Goal: Transaction & Acquisition: Purchase product/service

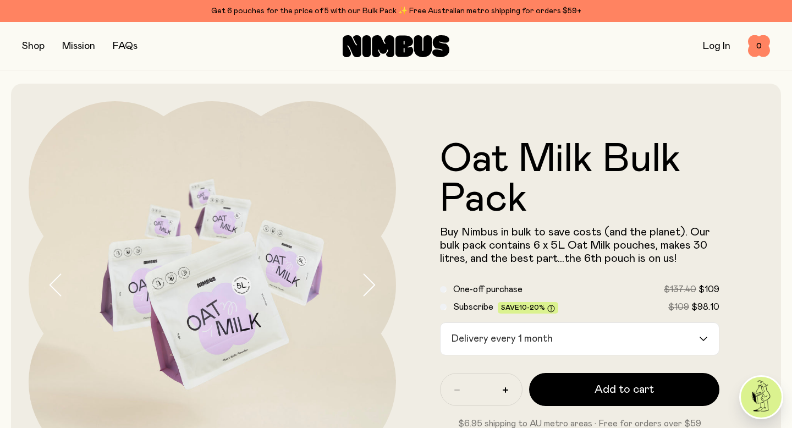
click at [518, 338] on div "Delivery every 1 month" at bounding box center [570, 339] width 259 height 32
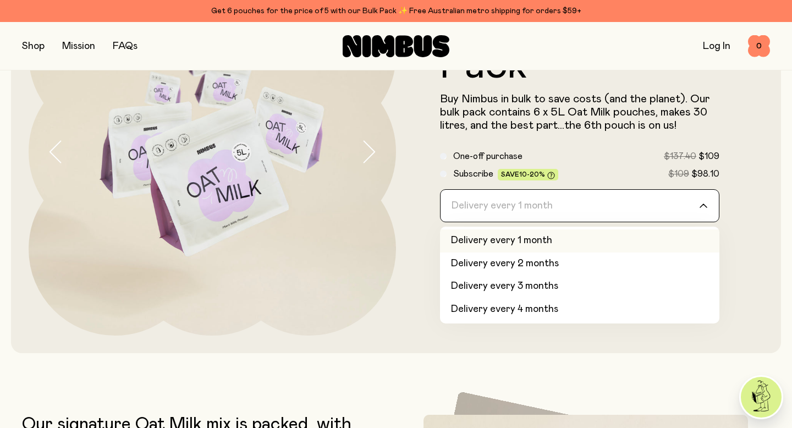
scroll to position [136, 0]
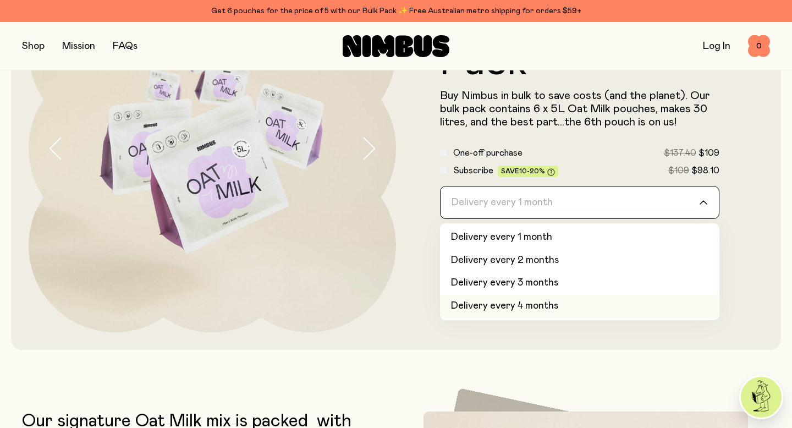
click at [538, 305] on li "Delivery every 4 months" at bounding box center [579, 306] width 279 height 23
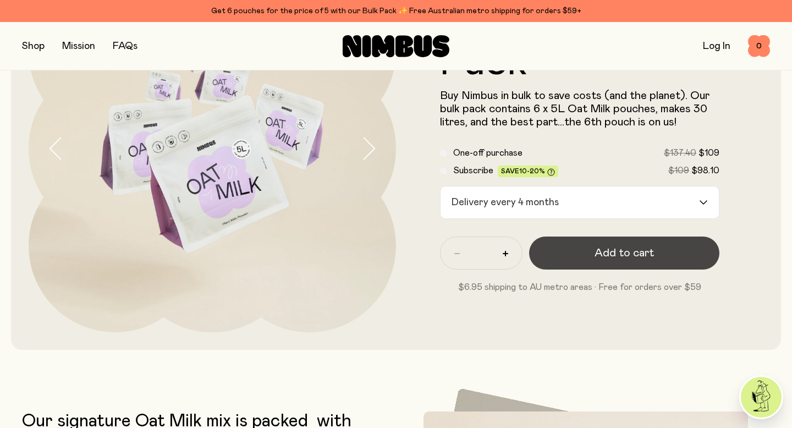
click at [640, 255] on span "Add to cart" at bounding box center [624, 252] width 59 height 15
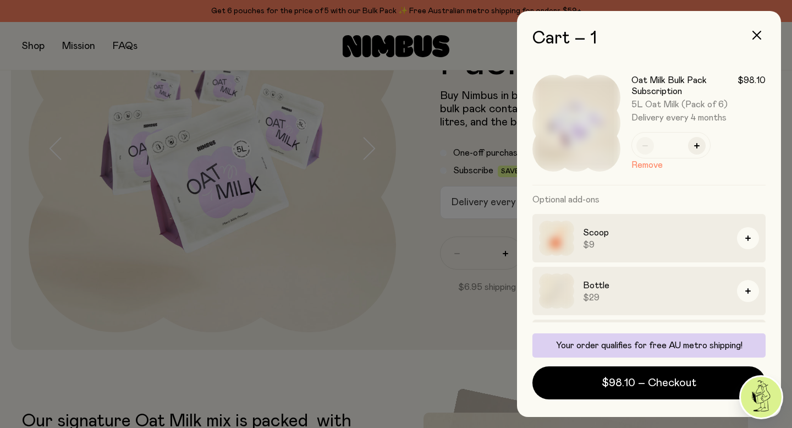
scroll to position [0, 0]
click at [759, 32] on icon "button" at bounding box center [756, 35] width 9 height 9
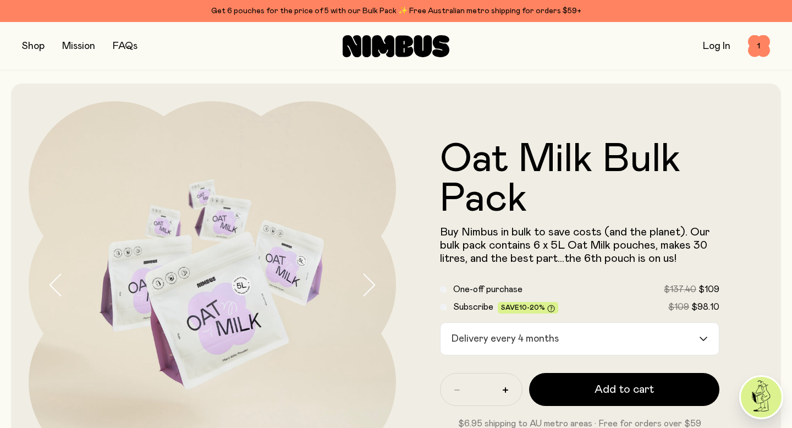
click at [32, 46] on button "button" at bounding box center [33, 46] width 23 height 15
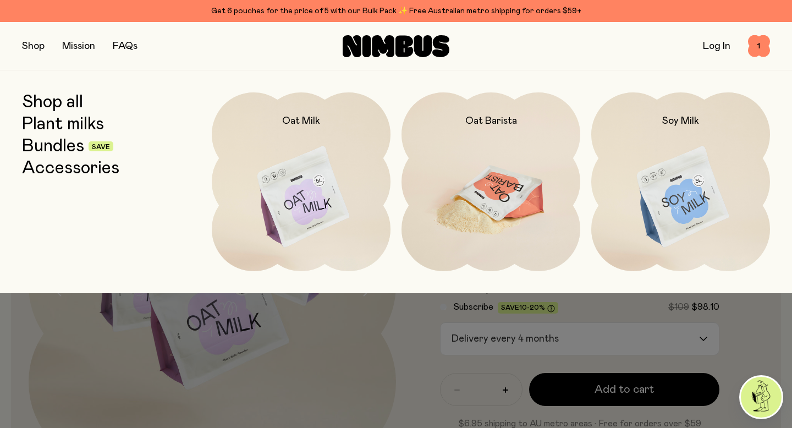
click at [479, 205] on img at bounding box center [491, 197] width 179 height 210
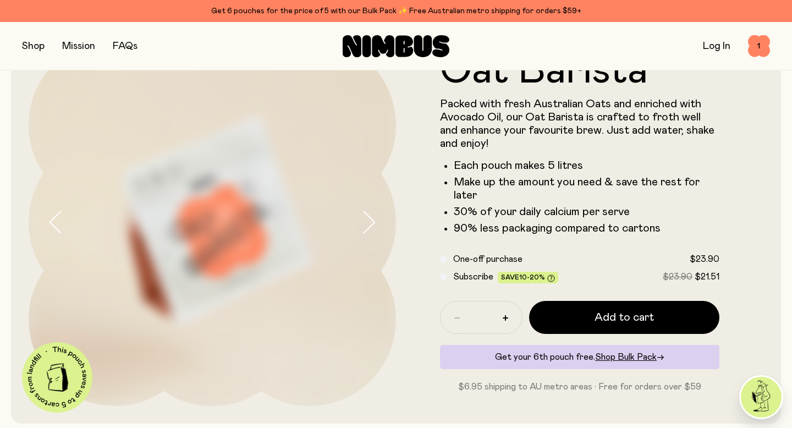
scroll to position [63, 0]
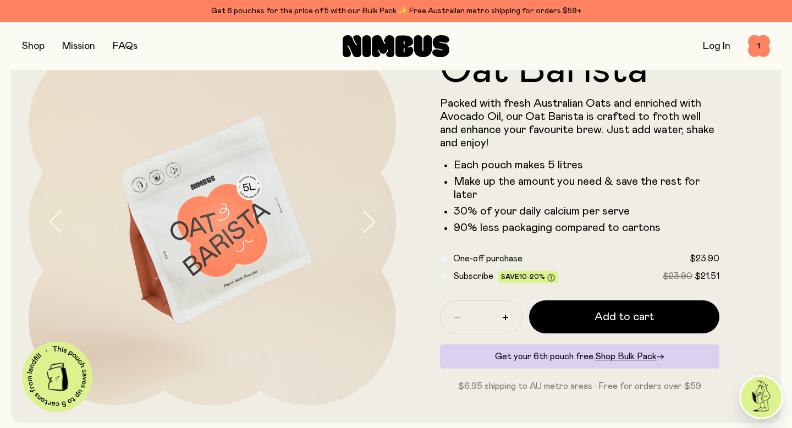
click at [447, 277] on div "Subscribe Save 10-20% $23.90 $21.51" at bounding box center [579, 276] width 279 height 13
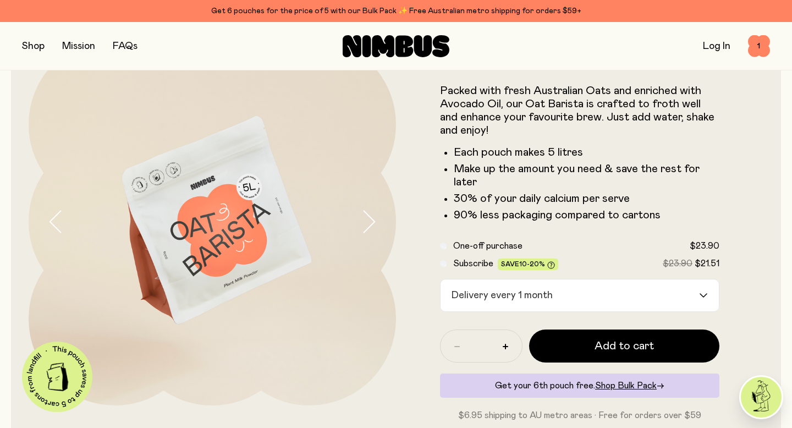
click at [597, 299] on input "Search for option" at bounding box center [627, 295] width 141 height 32
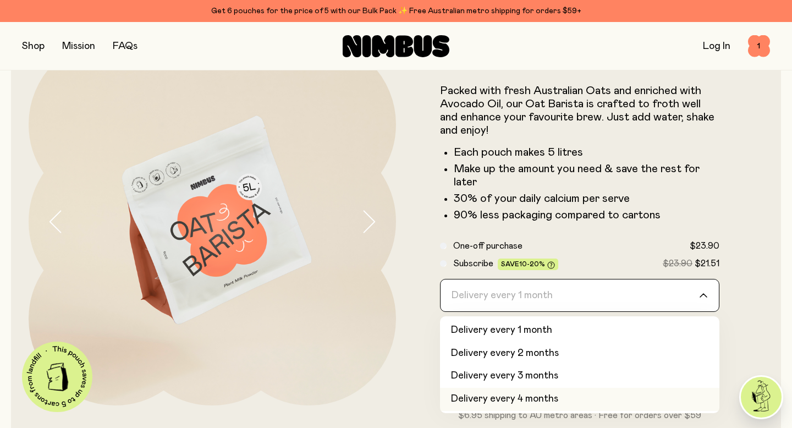
click at [543, 398] on li "Delivery every 4 months" at bounding box center [579, 399] width 279 height 23
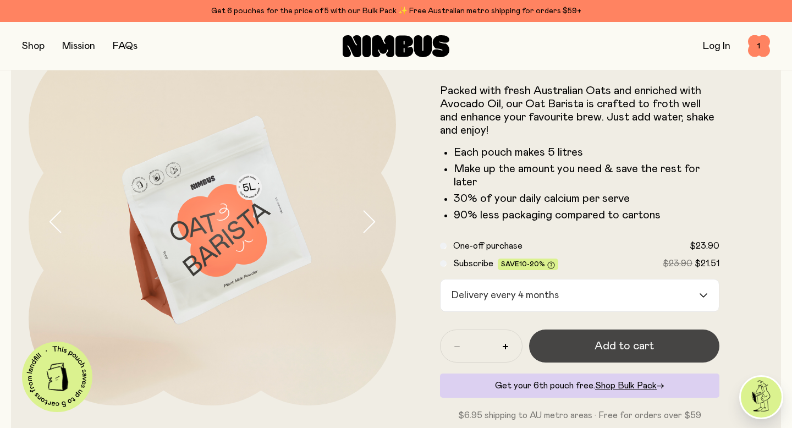
click at [608, 345] on span "Add to cart" at bounding box center [624, 345] width 59 height 15
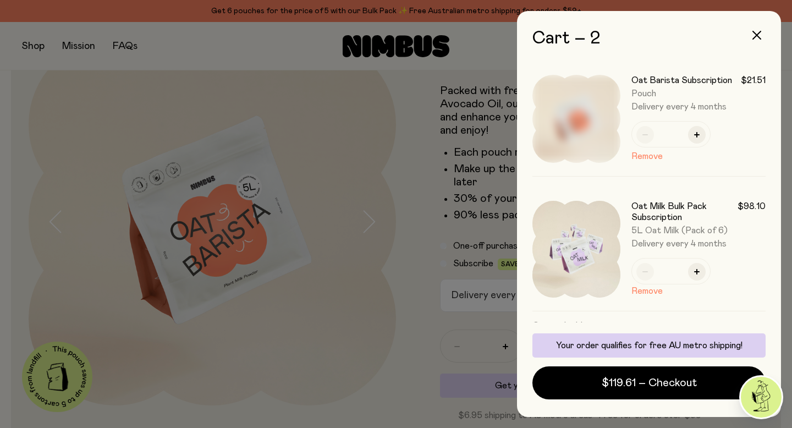
scroll to position [0, 0]
click at [646, 290] on button "Remove" at bounding box center [646, 290] width 31 height 13
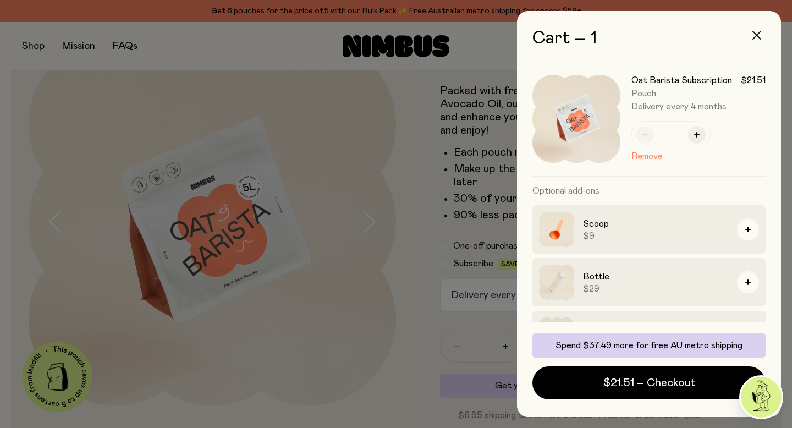
click at [755, 37] on icon "button" at bounding box center [756, 35] width 9 height 9
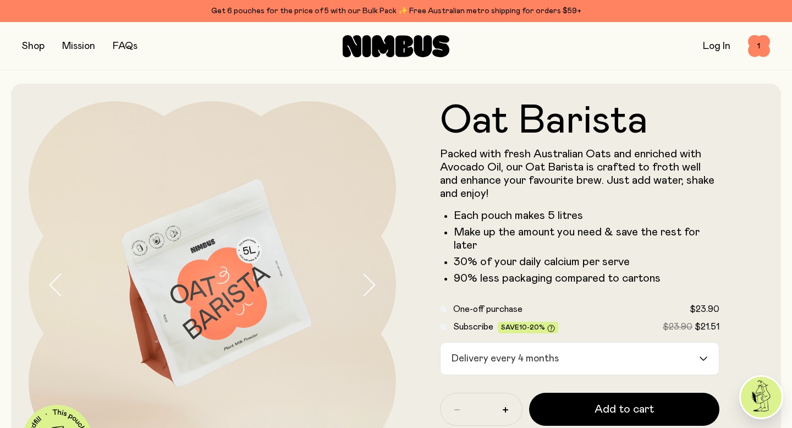
scroll to position [63, 0]
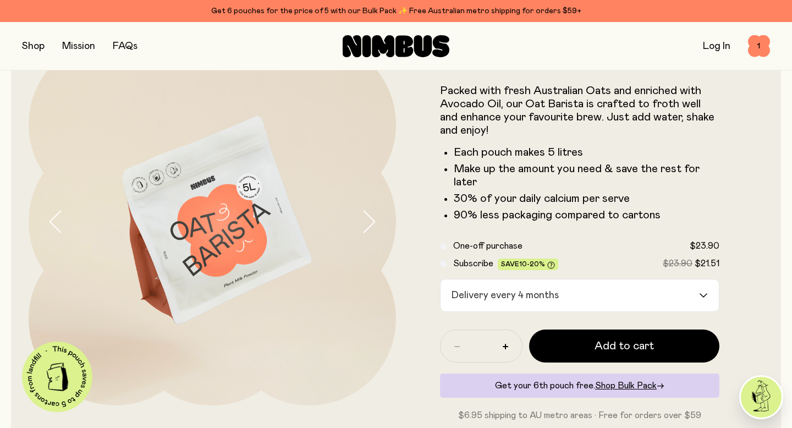
click at [36, 45] on button "button" at bounding box center [33, 46] width 23 height 15
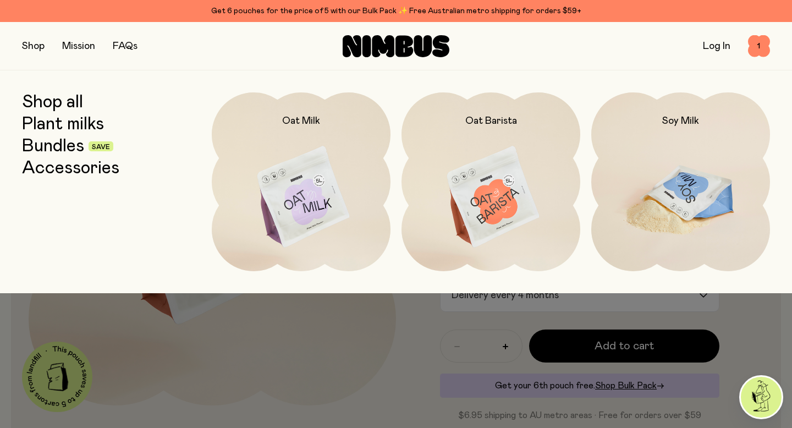
click at [668, 195] on img at bounding box center [680, 197] width 179 height 210
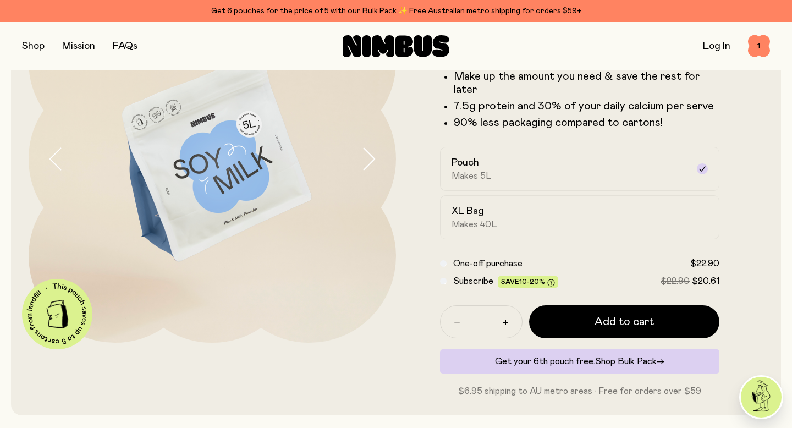
scroll to position [134, 0]
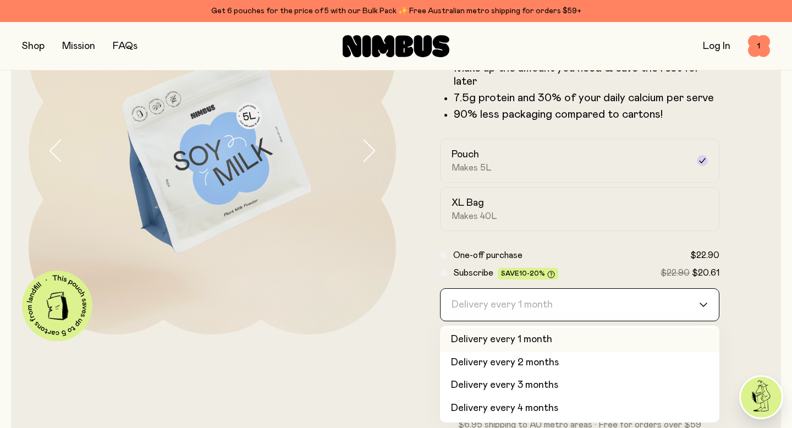
click at [511, 311] on div "Delivery every 1 month" at bounding box center [570, 305] width 259 height 32
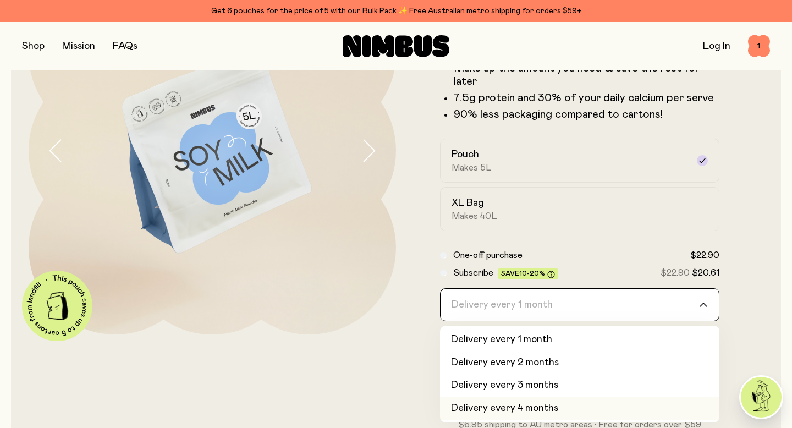
click at [520, 405] on li "Delivery every 4 months" at bounding box center [579, 408] width 279 height 23
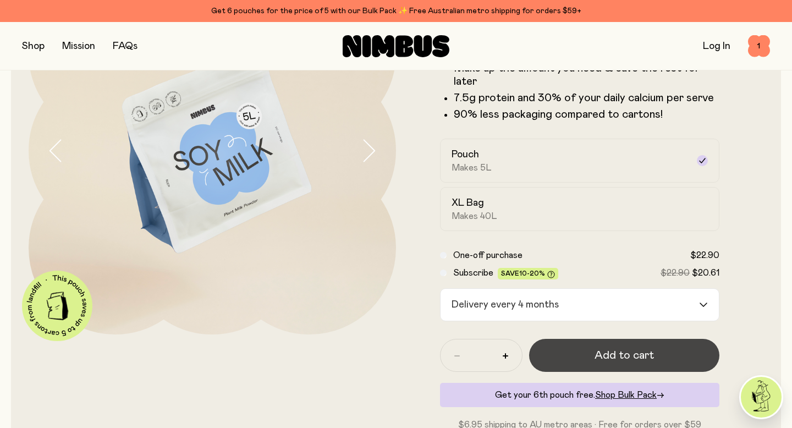
click at [626, 356] on span "Add to cart" at bounding box center [624, 355] width 59 height 15
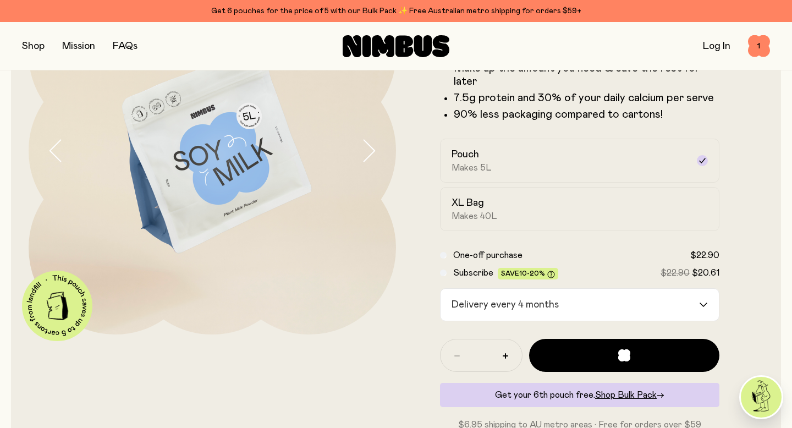
scroll to position [0, 0]
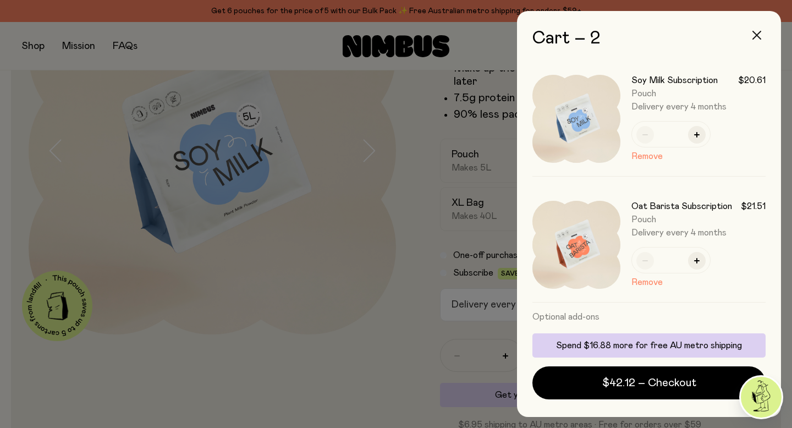
click at [756, 34] on icon "button" at bounding box center [756, 35] width 9 height 9
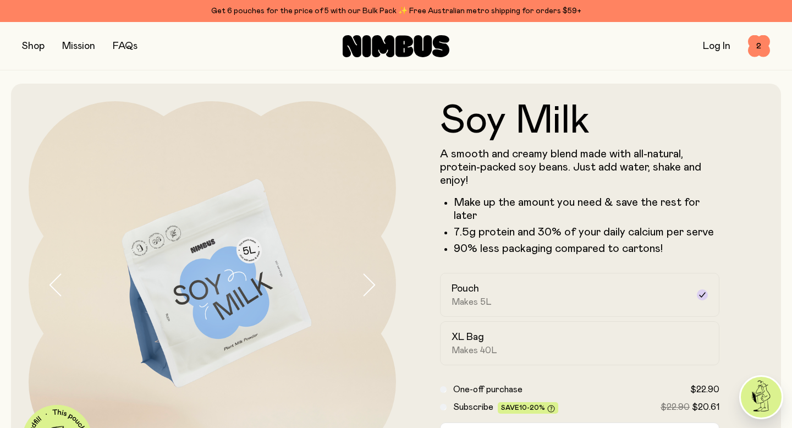
click at [128, 46] on link "FAQs" at bounding box center [125, 46] width 25 height 10
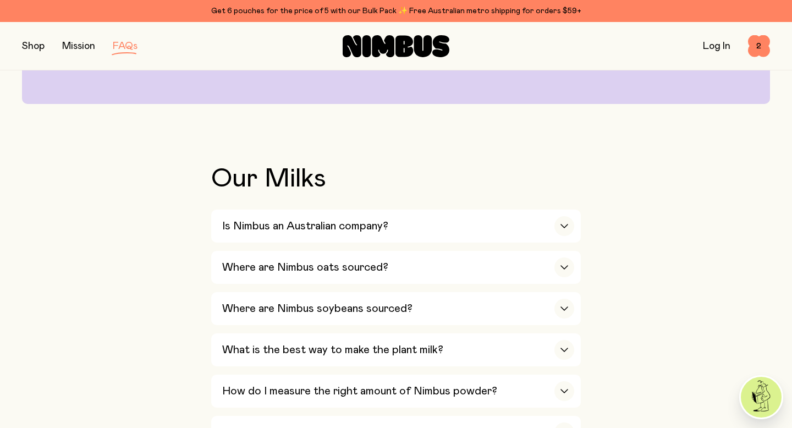
scroll to position [167, 0]
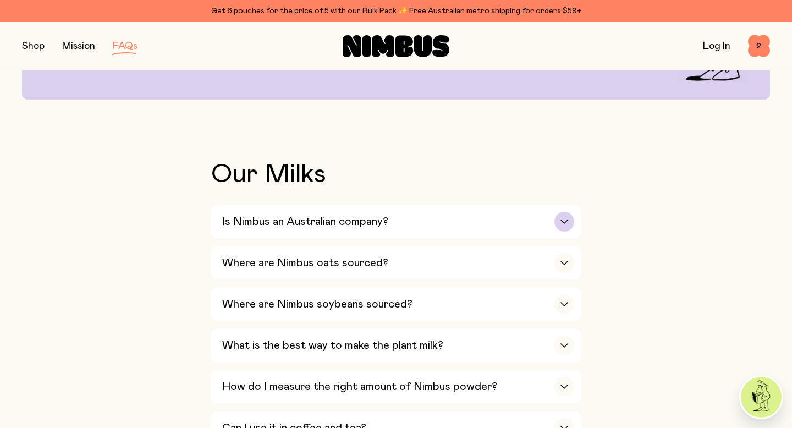
click at [307, 221] on h3 "Is Nimbus an Australian company?" at bounding box center [305, 221] width 166 height 13
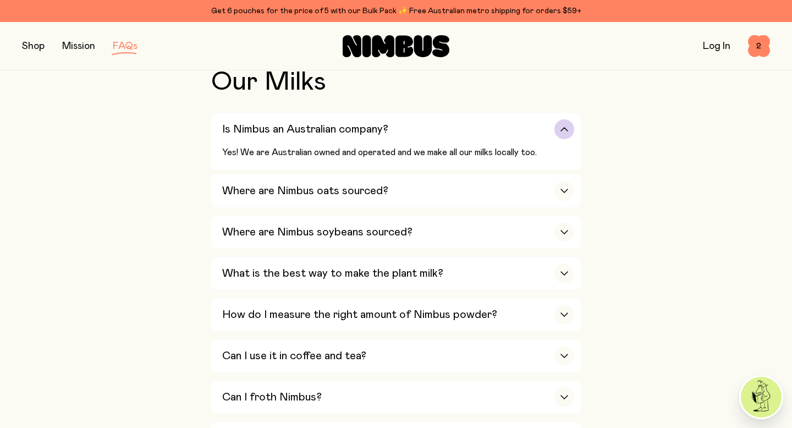
scroll to position [260, 0]
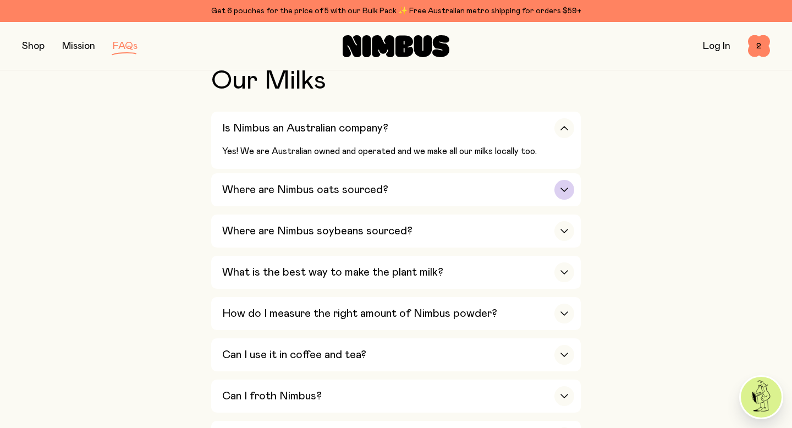
click at [304, 188] on h3 "Where are Nimbus oats sourced?" at bounding box center [305, 189] width 166 height 13
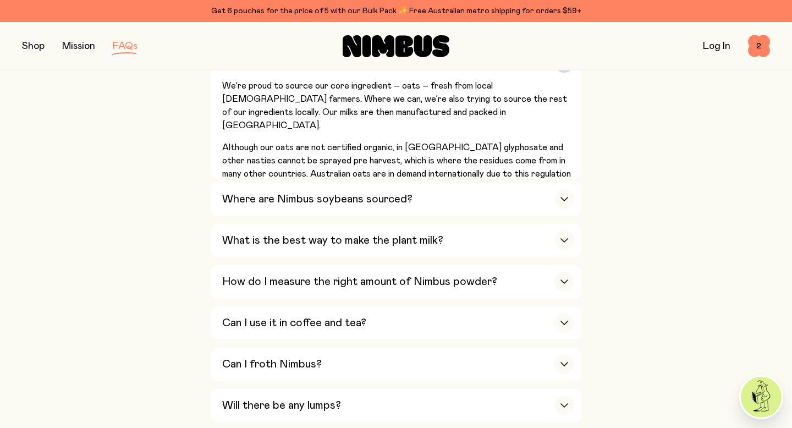
scroll to position [372, 0]
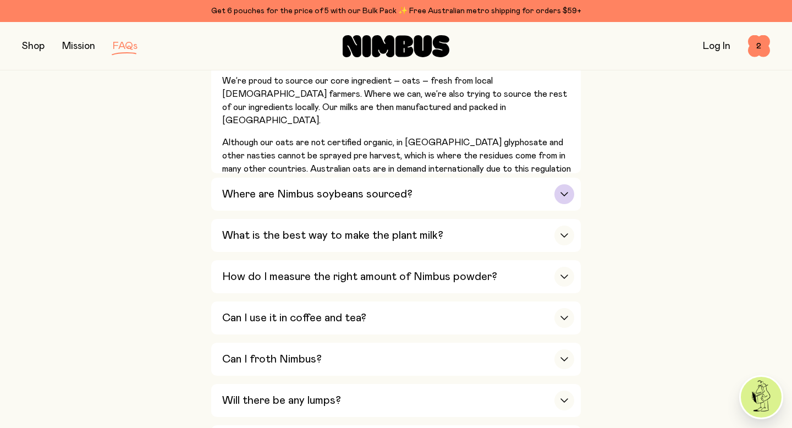
click at [314, 193] on h3 "Where are Nimbus soybeans sourced?" at bounding box center [317, 194] width 190 height 13
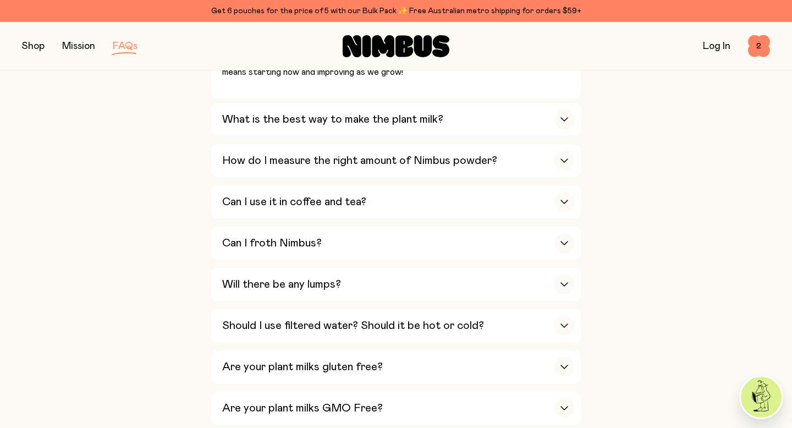
scroll to position [550, 0]
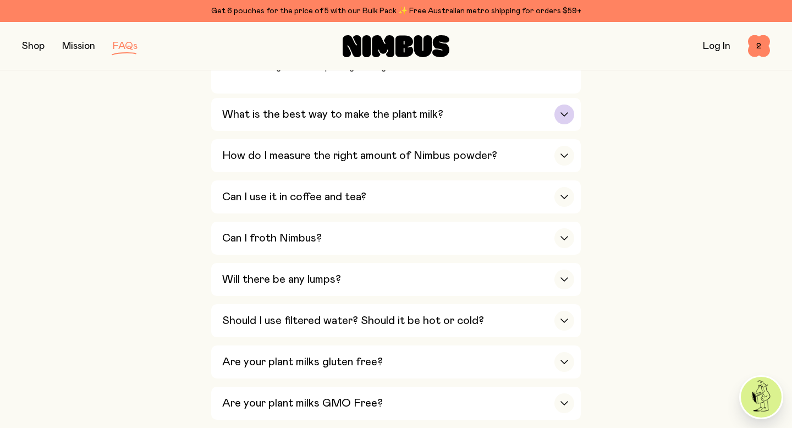
click at [333, 118] on h3 "What is the best way to make the plant milk?" at bounding box center [332, 114] width 221 height 13
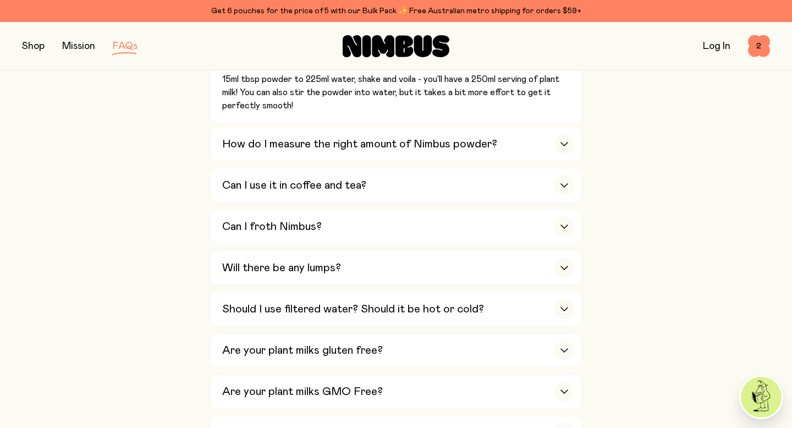
scroll to position [607, 0]
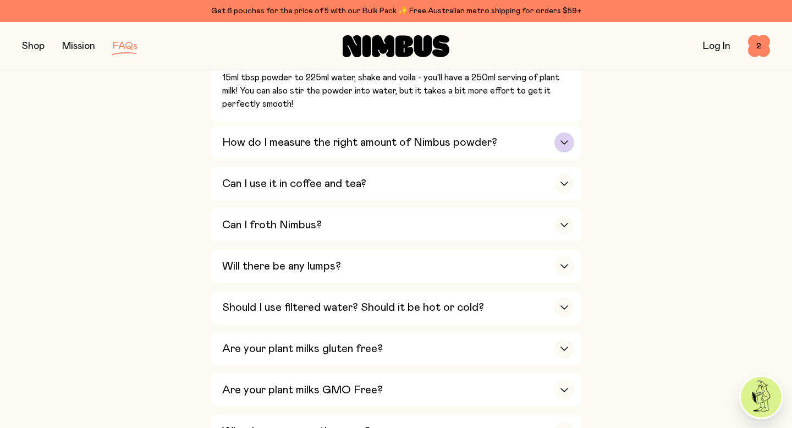
click at [362, 141] on h3 "How do I measure the right amount of Nimbus powder?" at bounding box center [359, 142] width 275 height 13
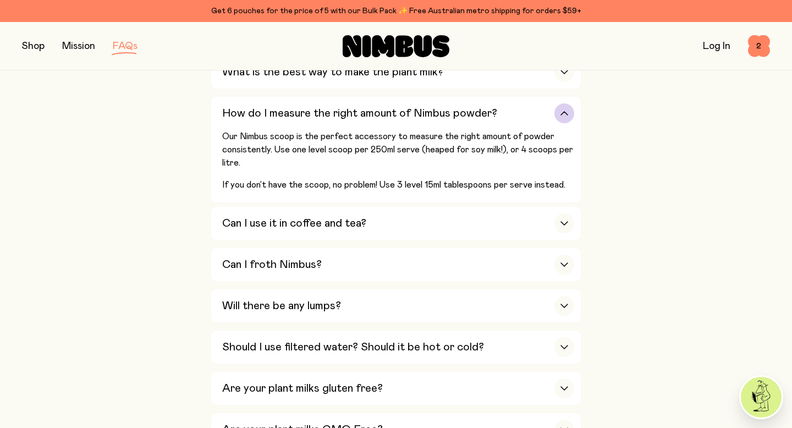
scroll to position [433, 0]
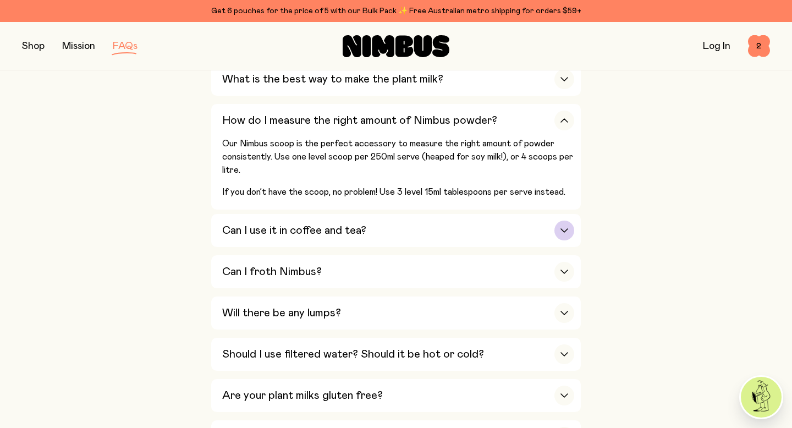
click at [283, 227] on h3 "Can I use it in coffee and tea?" at bounding box center [294, 230] width 144 height 13
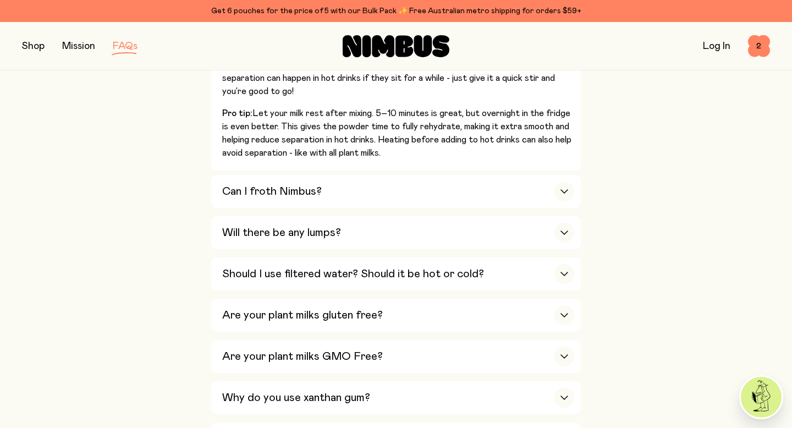
scroll to position [651, 0]
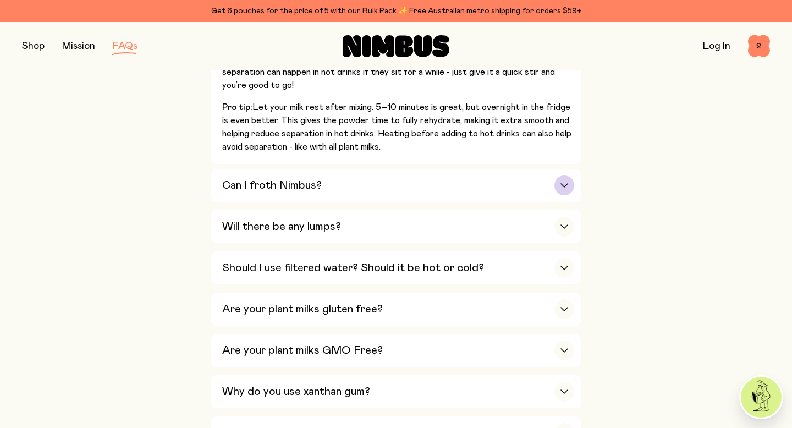
click at [314, 190] on h3 "Can I froth Nimbus?" at bounding box center [272, 185] width 100 height 13
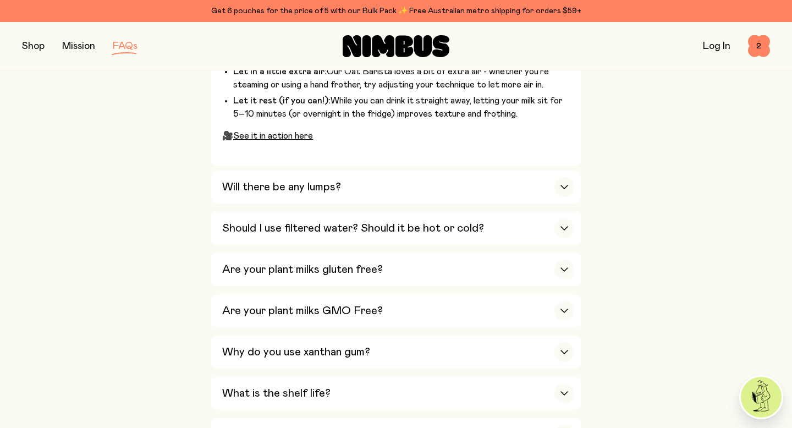
scroll to position [796, 0]
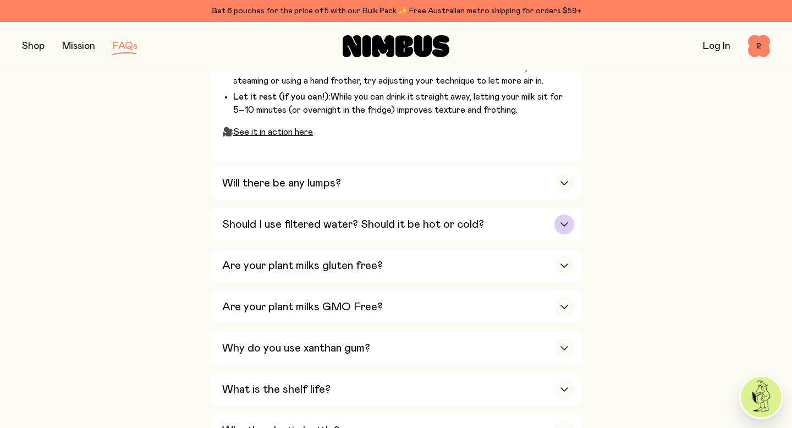
click at [360, 225] on h3 "Should I use filtered water? Should it be hot or cold?" at bounding box center [353, 224] width 262 height 13
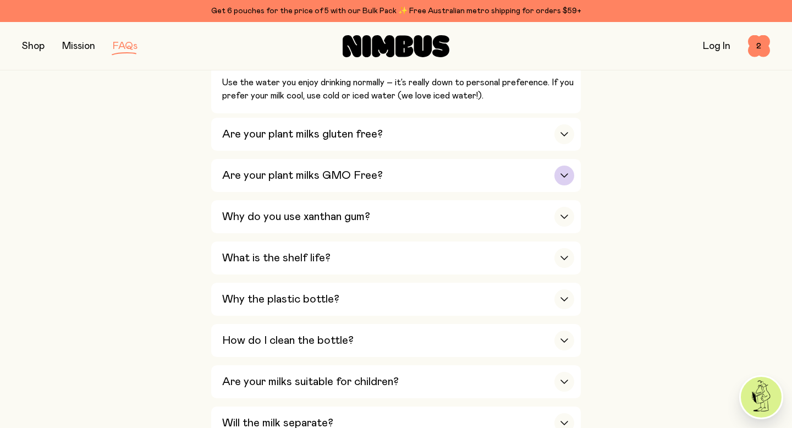
scroll to position [663, 0]
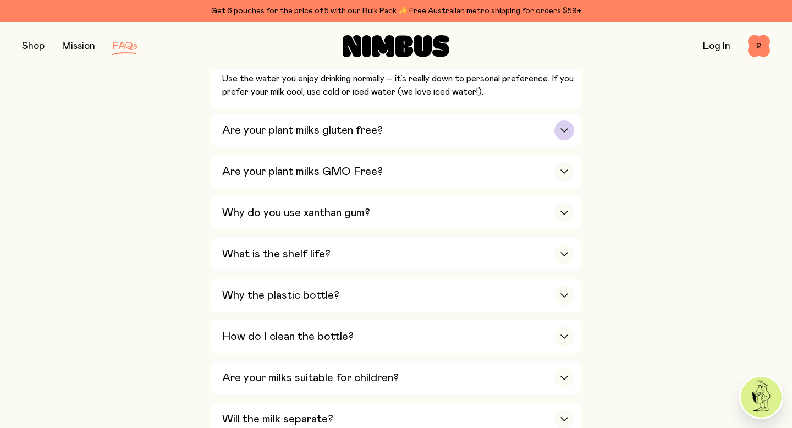
click at [339, 134] on h3 "Are your plant milks gluten free?" at bounding box center [302, 130] width 161 height 13
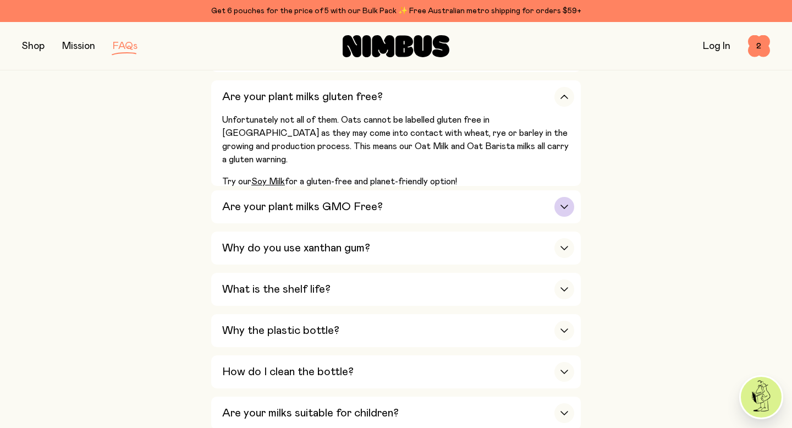
click at [392, 212] on div "Are your plant milks GMO Free?" at bounding box center [398, 206] width 352 height 33
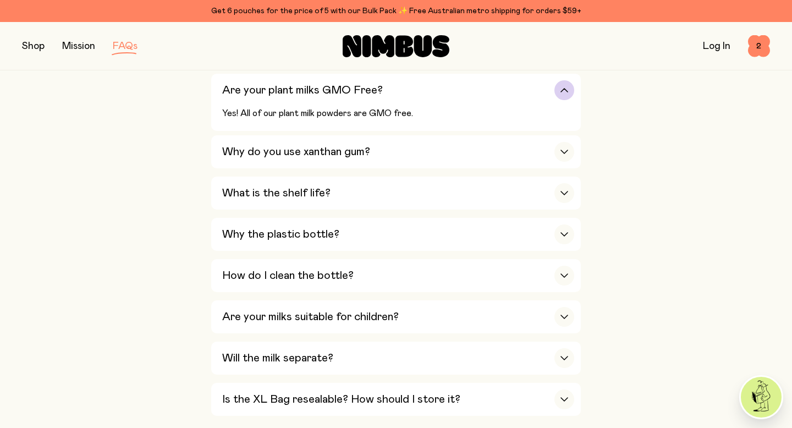
scroll to position [710, 0]
click at [353, 153] on h3 "Why do you use xanthan gum?" at bounding box center [296, 152] width 148 height 13
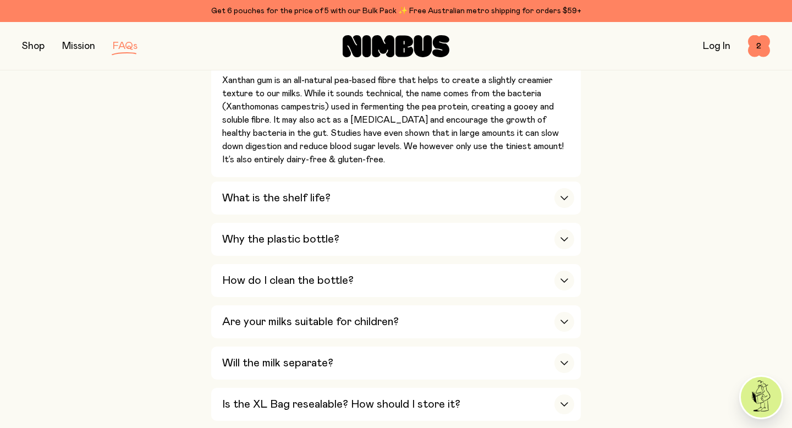
scroll to position [779, 0]
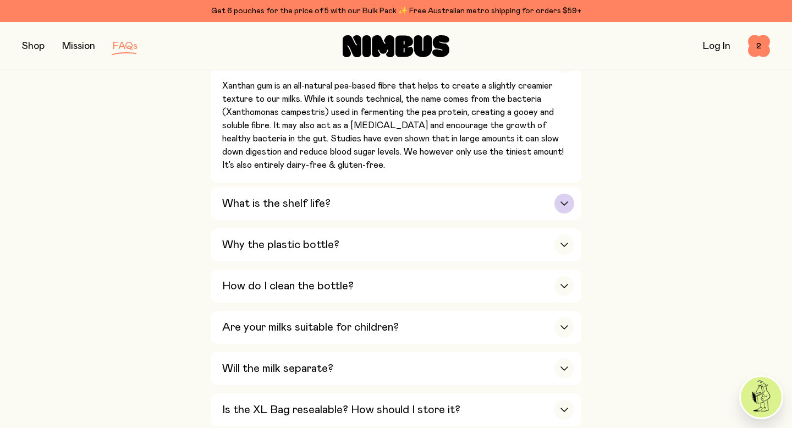
click at [316, 203] on h3 "What is the shelf life?" at bounding box center [276, 203] width 108 height 13
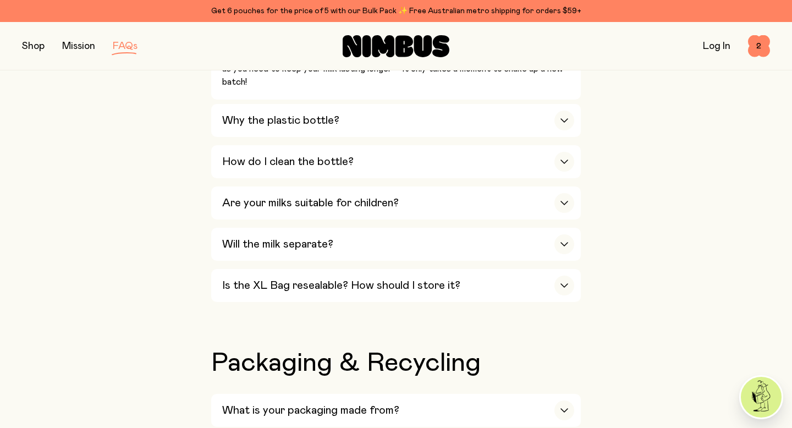
scroll to position [942, 0]
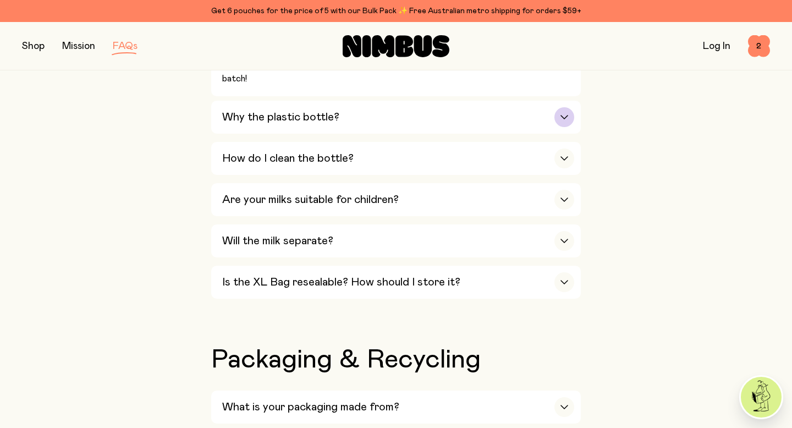
click at [315, 117] on h3 "Why the plastic bottle?" at bounding box center [280, 117] width 117 height 13
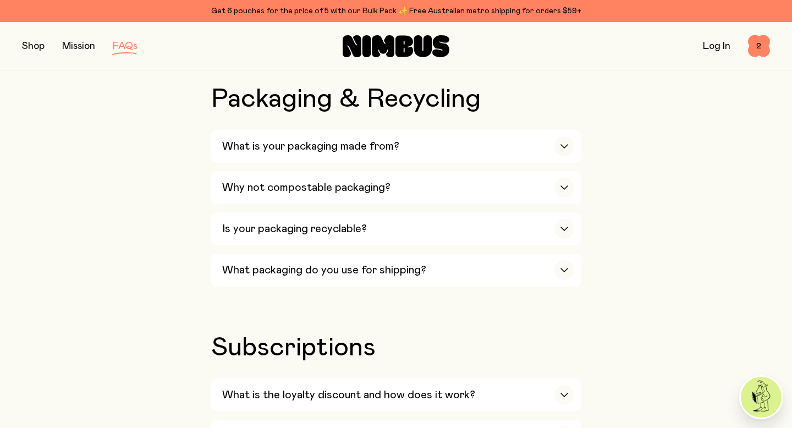
scroll to position [1360, 0]
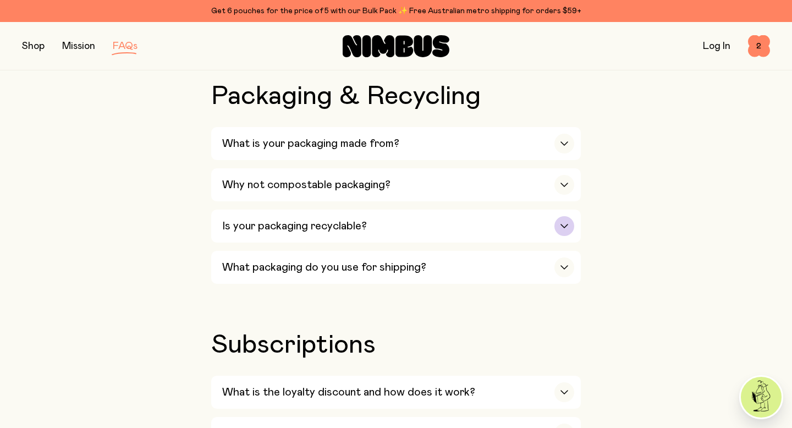
click at [281, 228] on h3 "Is your packaging recyclable?" at bounding box center [294, 225] width 145 height 13
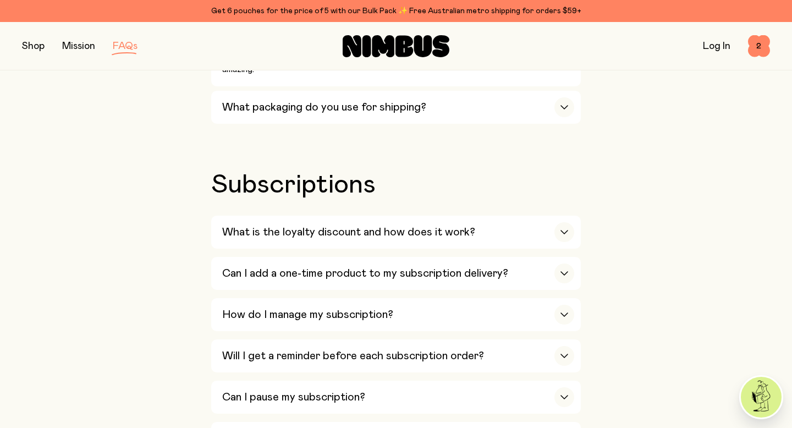
scroll to position [2070, 0]
click at [371, 233] on h3 "What is the loyalty discount and how does it work?" at bounding box center [348, 230] width 253 height 13
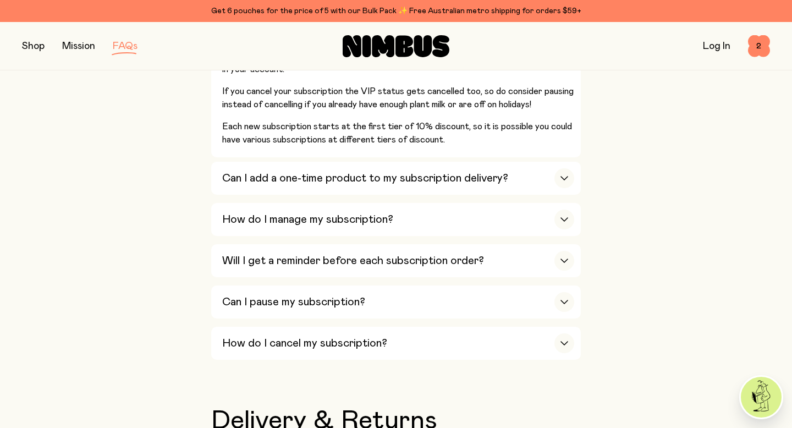
scroll to position [2369, 0]
click at [301, 184] on h3 "Can I add a one-time product to my subscription delivery?" at bounding box center [365, 177] width 286 height 13
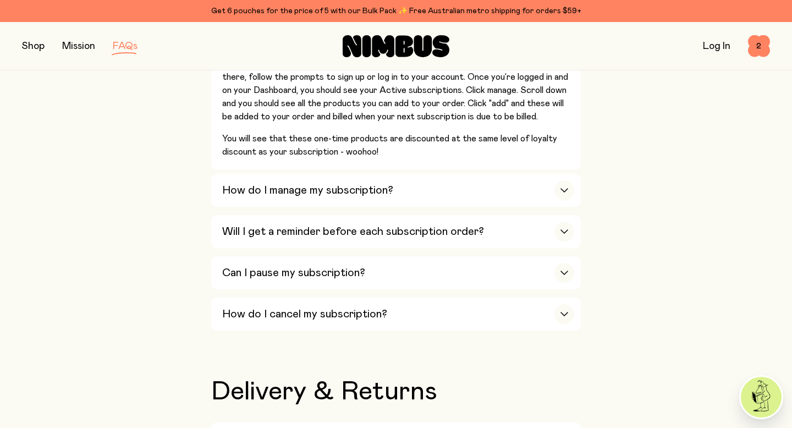
scroll to position [2341, 0]
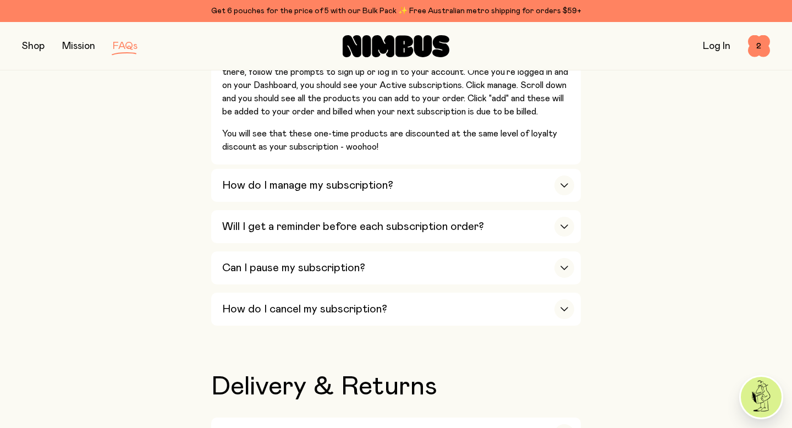
click at [393, 226] on h3 "Will I get a reminder before each subscription order?" at bounding box center [353, 226] width 262 height 13
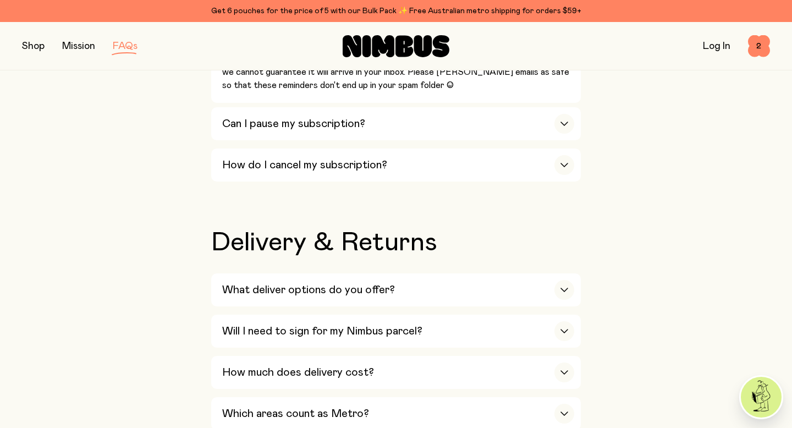
scroll to position [2439, 0]
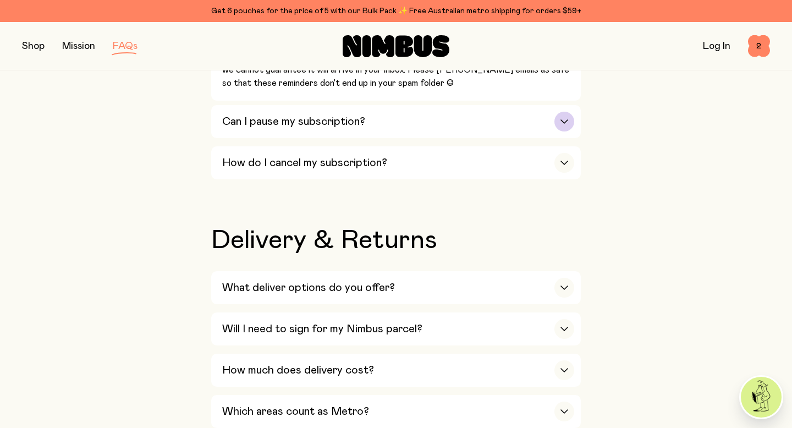
click at [365, 123] on div "Can I pause my subscription?" at bounding box center [398, 121] width 352 height 33
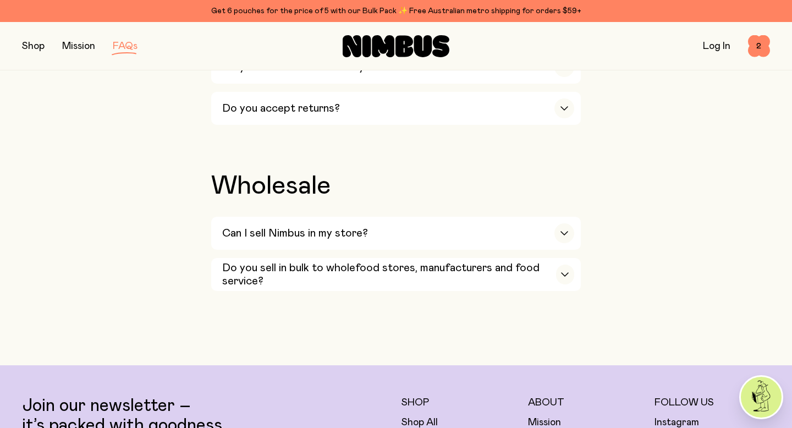
scroll to position [2899, 0]
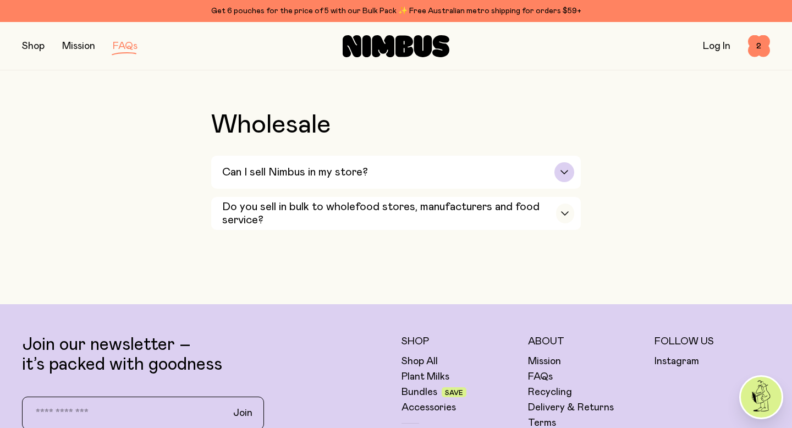
click at [349, 188] on div "Can I sell Nimbus in my store?" at bounding box center [398, 172] width 352 height 33
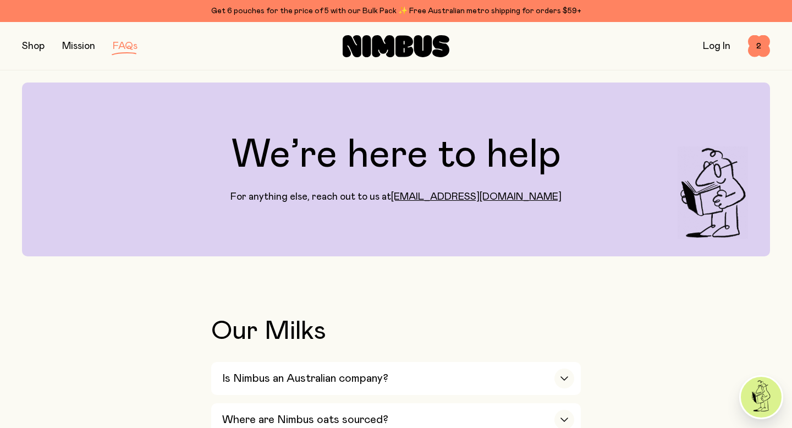
scroll to position [0, 0]
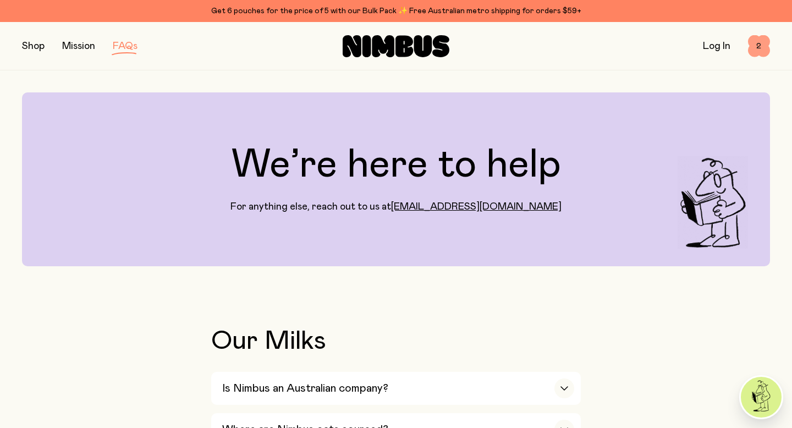
click at [762, 45] on span "2" at bounding box center [759, 46] width 22 height 22
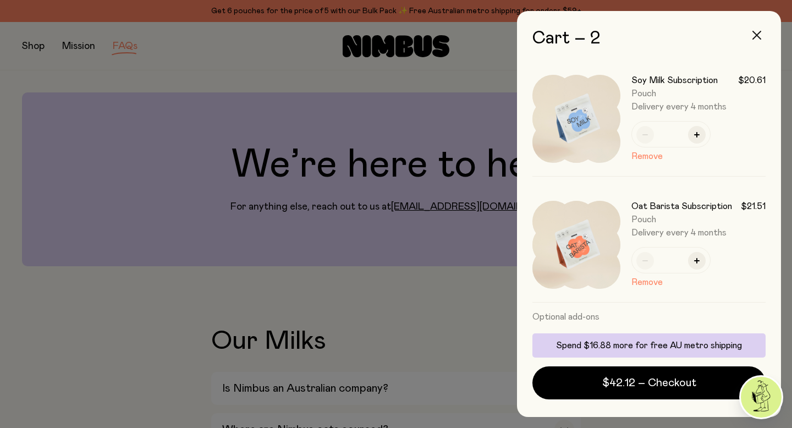
click at [760, 34] on icon "button" at bounding box center [756, 35] width 9 height 9
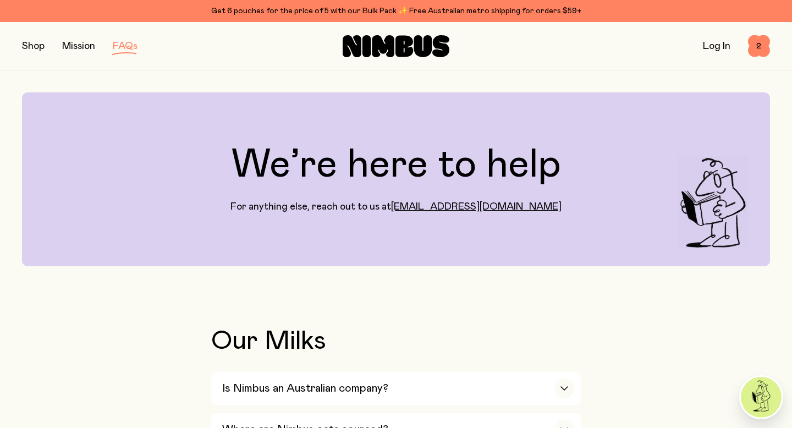
click at [29, 46] on button "button" at bounding box center [33, 46] width 23 height 15
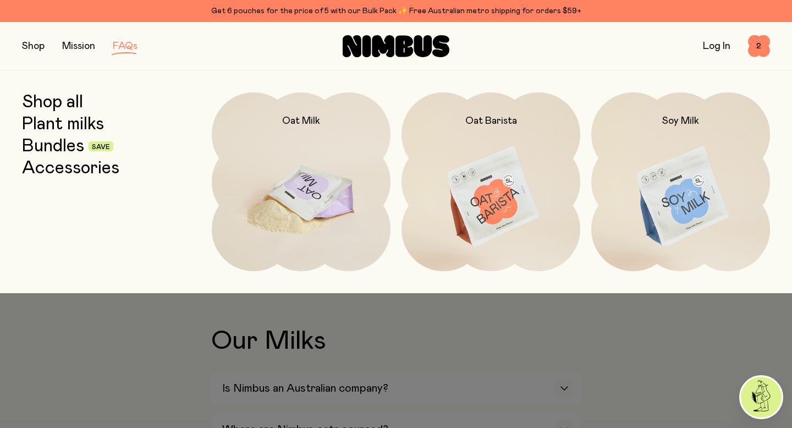
click at [326, 177] on img at bounding box center [301, 197] width 179 height 210
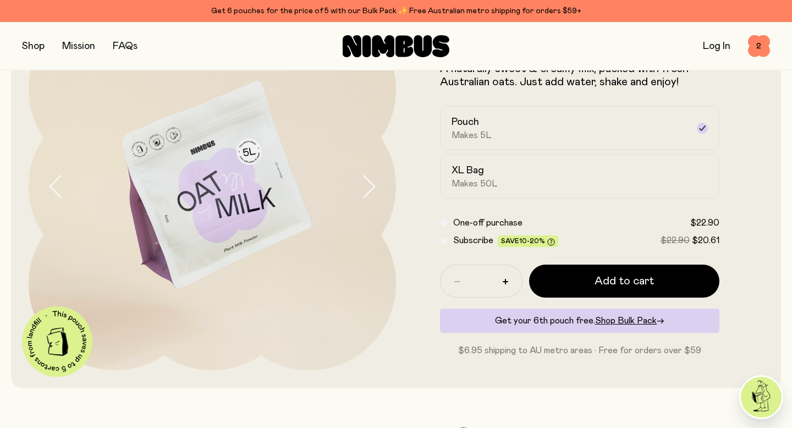
scroll to position [102, 0]
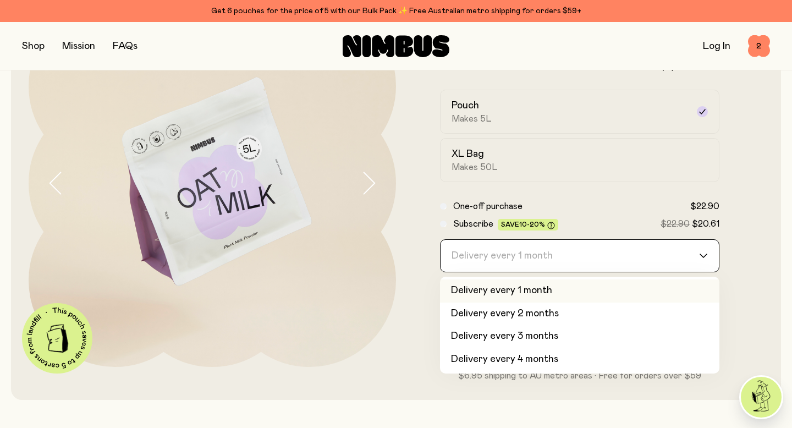
click at [495, 254] on div "Delivery every 1 month" at bounding box center [570, 256] width 259 height 32
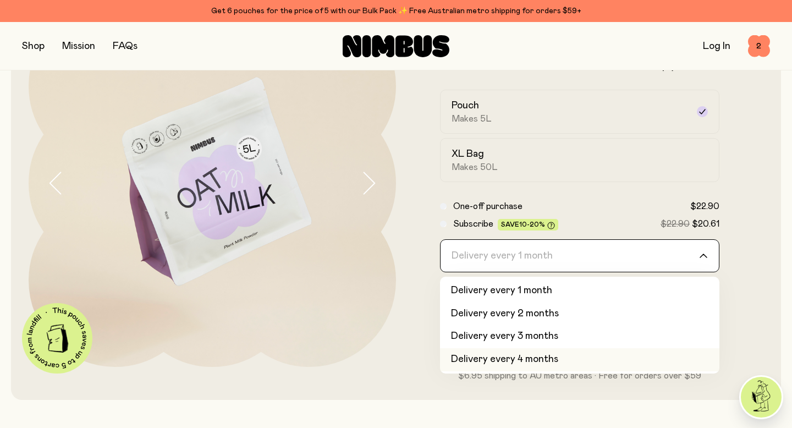
click at [512, 360] on li "Delivery every 4 months" at bounding box center [579, 359] width 279 height 23
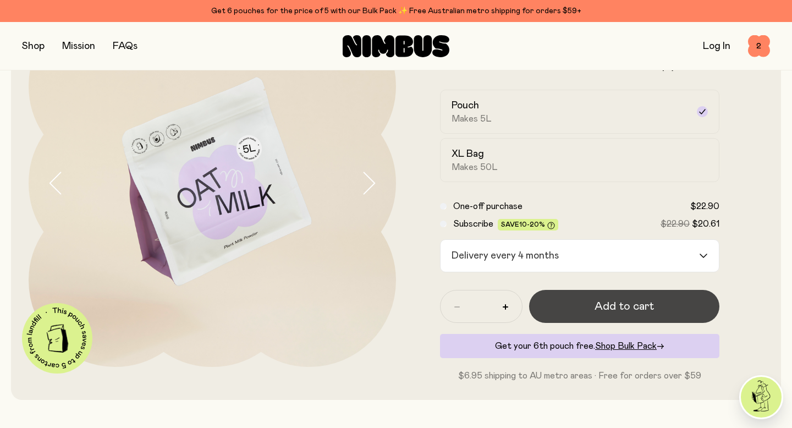
click at [626, 306] on span "Add to cart" at bounding box center [624, 306] width 59 height 15
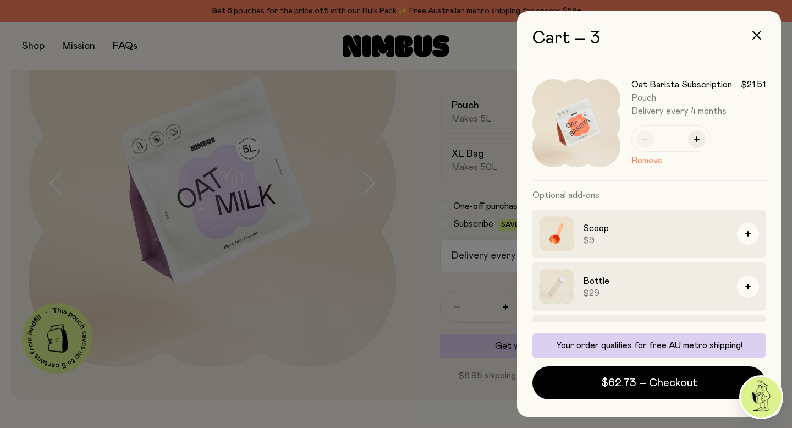
scroll to position [289, 0]
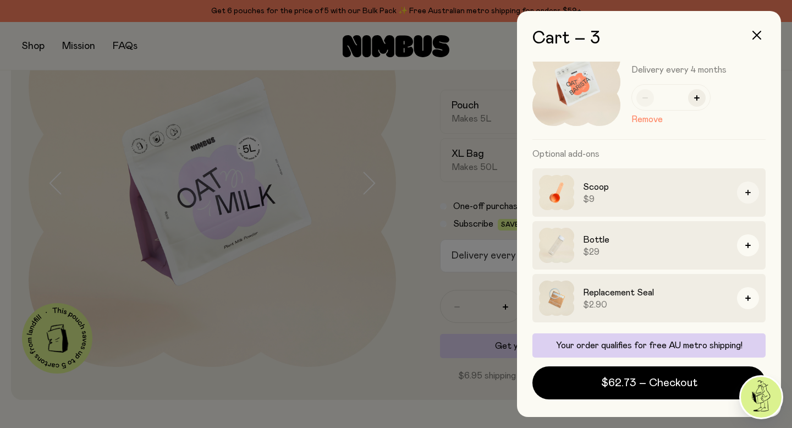
click at [751, 193] on button "button" at bounding box center [748, 193] width 22 height 22
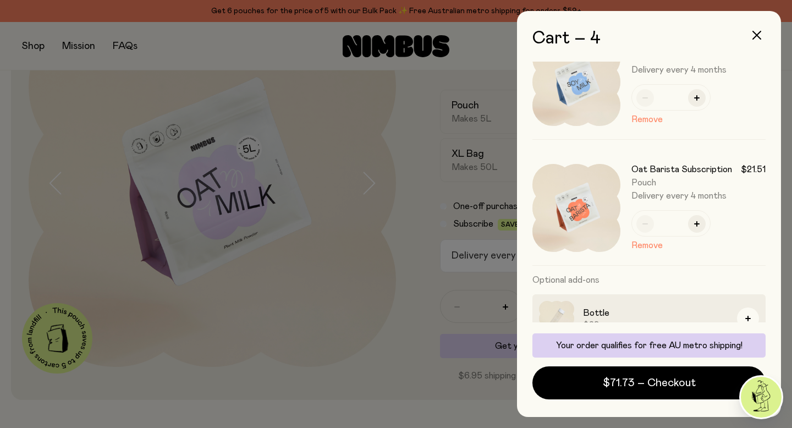
scroll to position [362, 0]
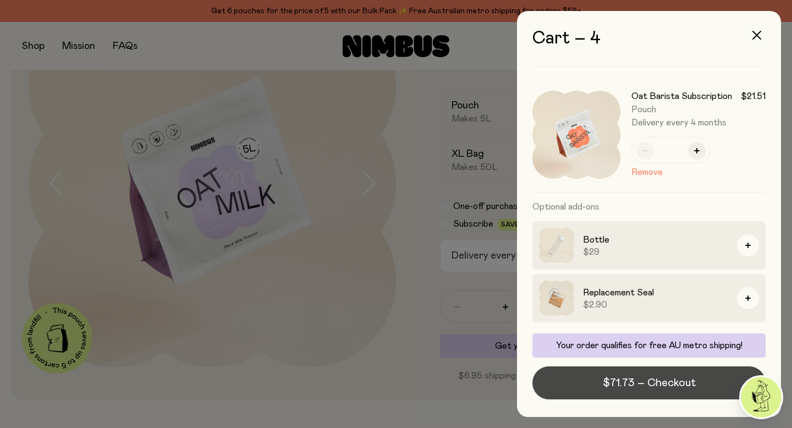
click at [635, 385] on span "$71.73 – Checkout" at bounding box center [649, 382] width 93 height 15
